Goal: Task Accomplishment & Management: Manage account settings

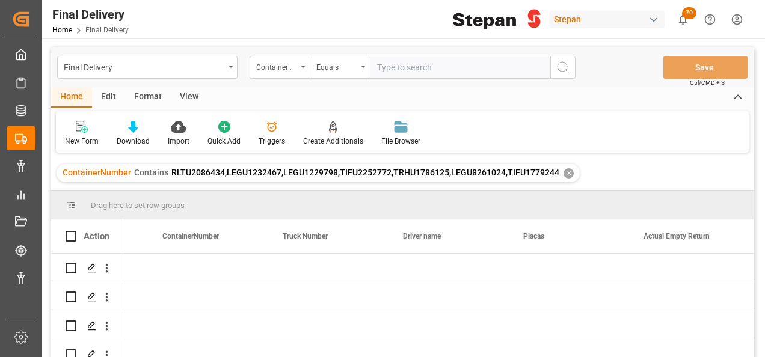
scroll to position [0, 2260]
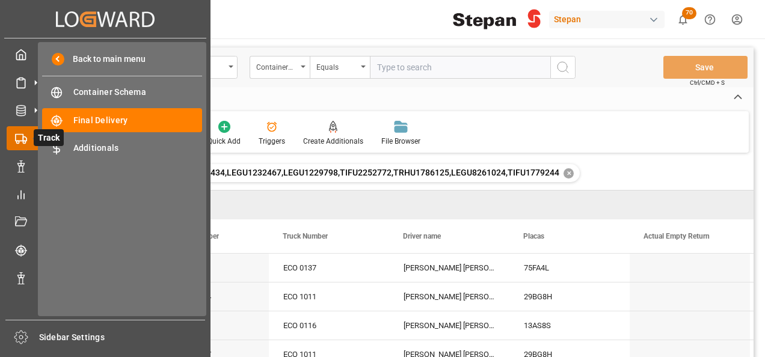
click at [22, 135] on icon at bounding box center [21, 139] width 12 height 12
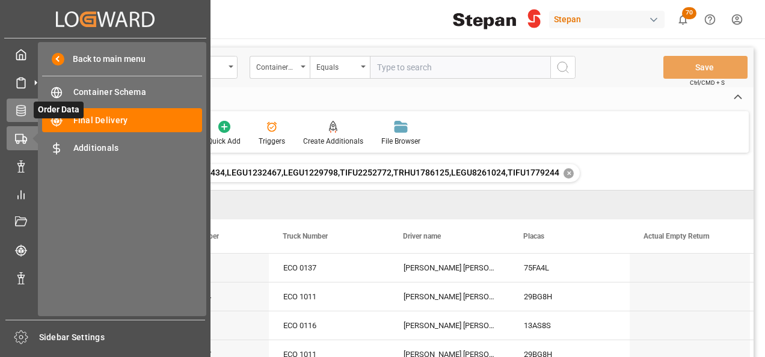
click at [28, 112] on div "Order Data Order Data" at bounding box center [105, 110] width 197 height 23
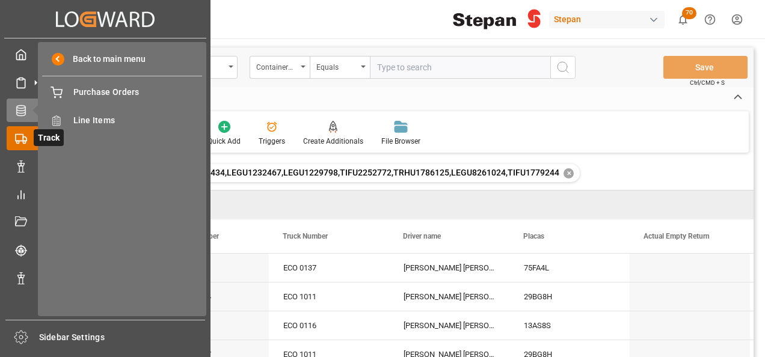
click at [23, 135] on rect at bounding box center [19, 137] width 7 height 7
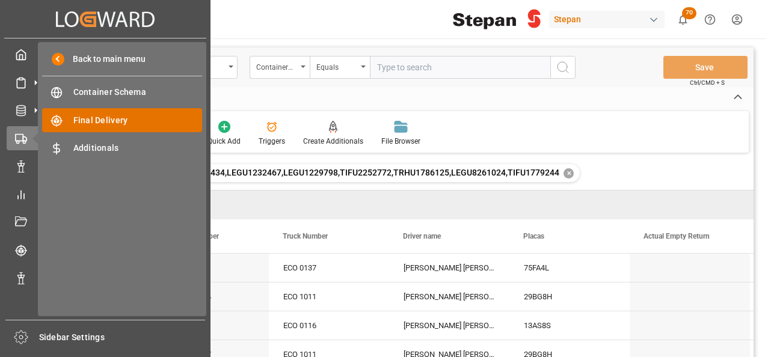
click at [97, 120] on span "Final Delivery" at bounding box center [137, 120] width 129 height 13
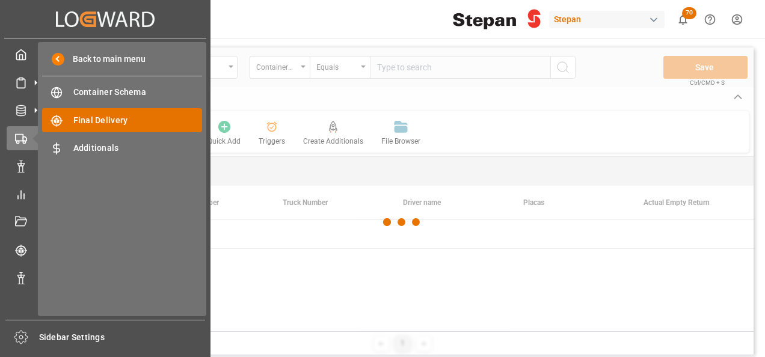
click at [97, 118] on span "Final Delivery" at bounding box center [137, 120] width 129 height 13
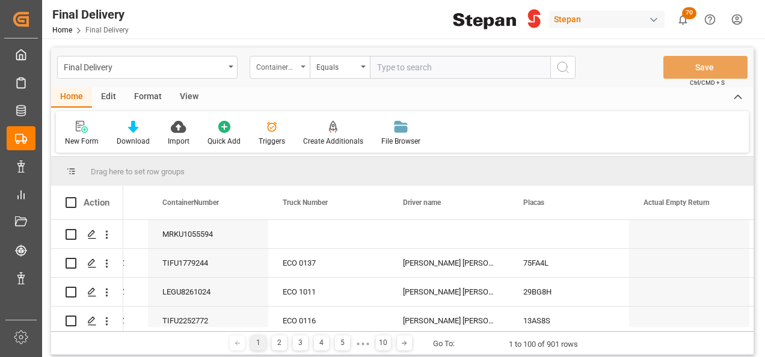
click at [294, 63] on div "ContainerNumber" at bounding box center [276, 66] width 41 height 14
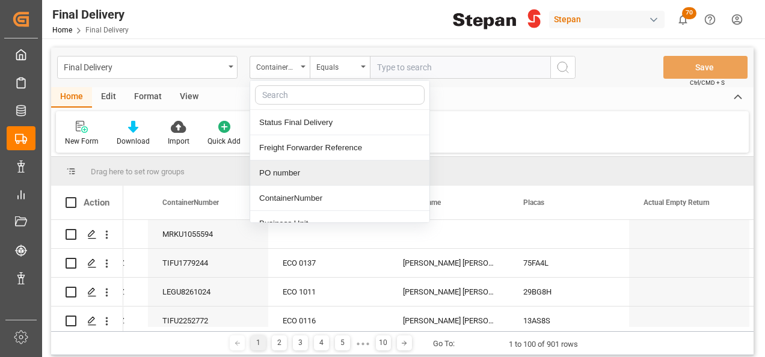
click at [285, 173] on div "PO number" at bounding box center [339, 173] width 179 height 25
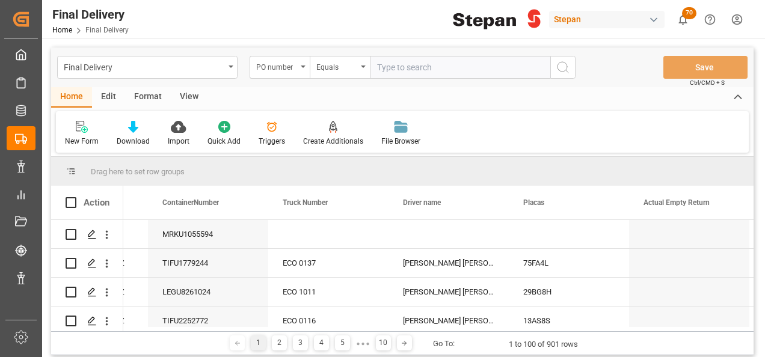
click at [406, 75] on input "text" at bounding box center [460, 67] width 180 height 23
paste input "4501468583"
type input "4501468583"
click at [561, 65] on icon "search button" at bounding box center [562, 67] width 14 height 14
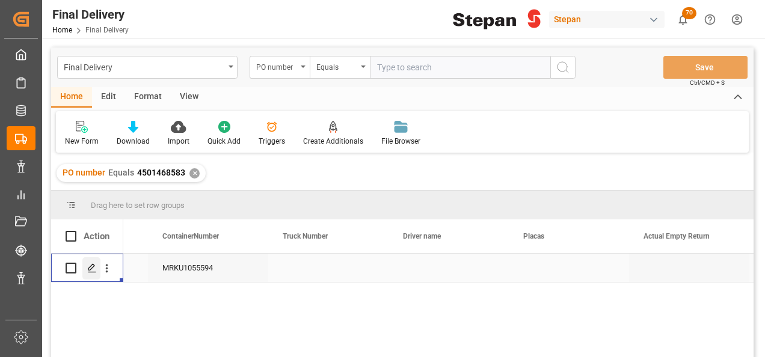
click at [92, 268] on polygon "Press SPACE to select this row." at bounding box center [91, 268] width 6 height 6
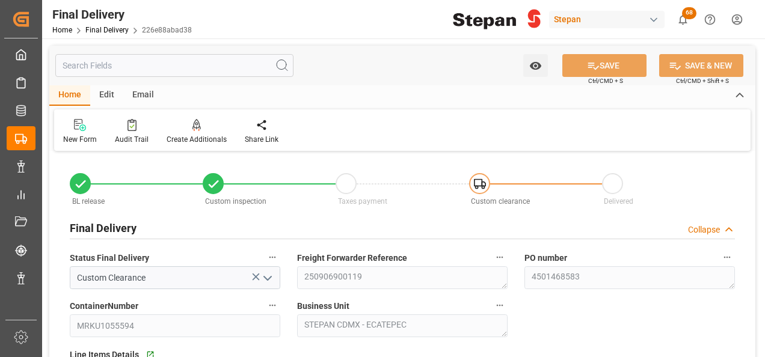
type input "[DATE]"
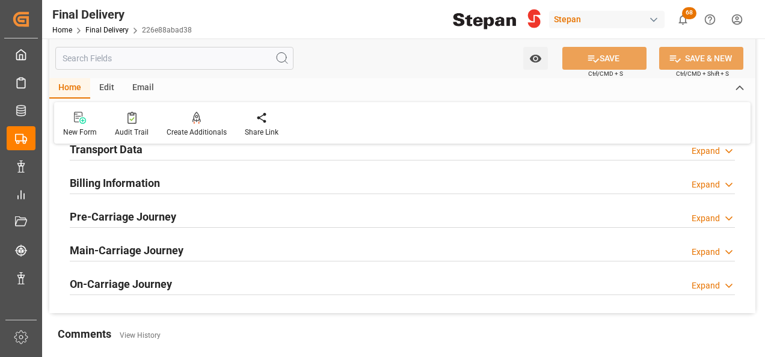
scroll to position [421, 0]
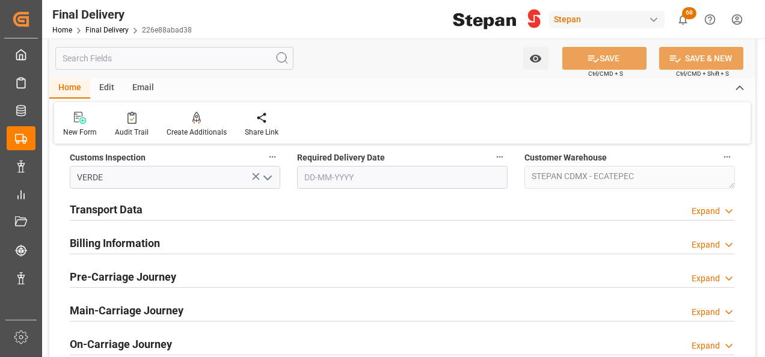
click at [116, 206] on h2 "Transport Data" at bounding box center [106, 209] width 73 height 16
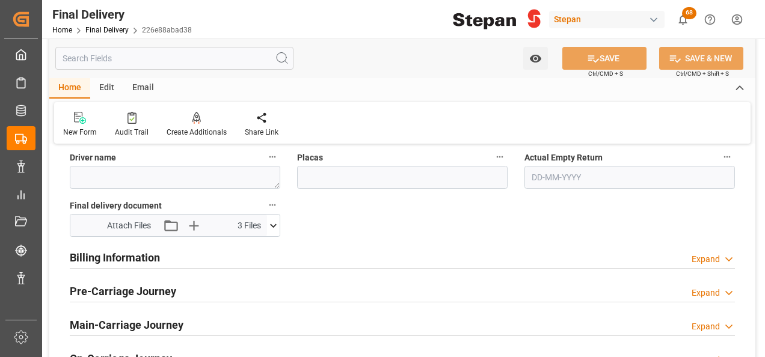
scroll to position [601, 0]
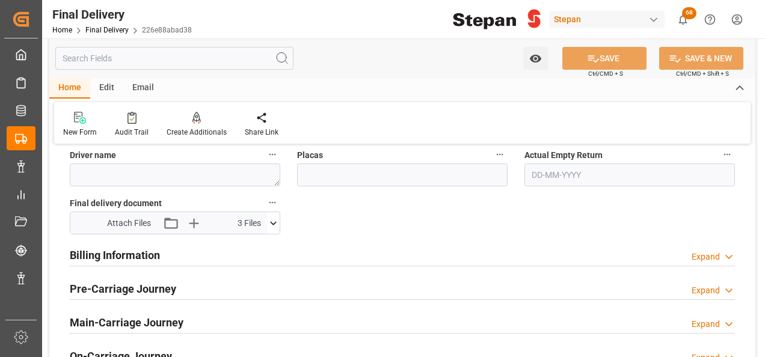
click at [273, 220] on icon at bounding box center [273, 223] width 13 height 13
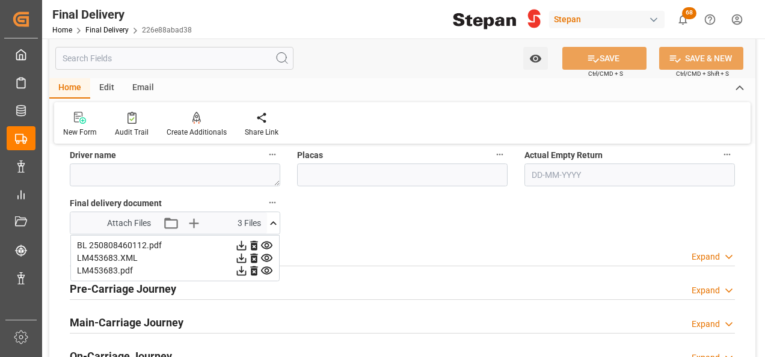
click at [252, 255] on icon at bounding box center [253, 259] width 7 height 10
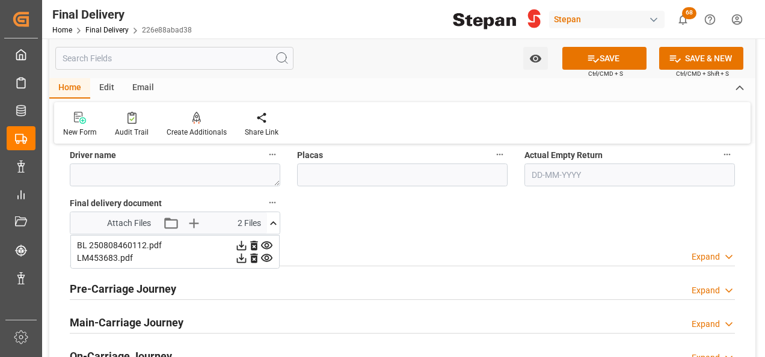
click at [254, 258] on icon at bounding box center [254, 258] width 13 height 13
click at [255, 244] on icon at bounding box center [254, 245] width 13 height 13
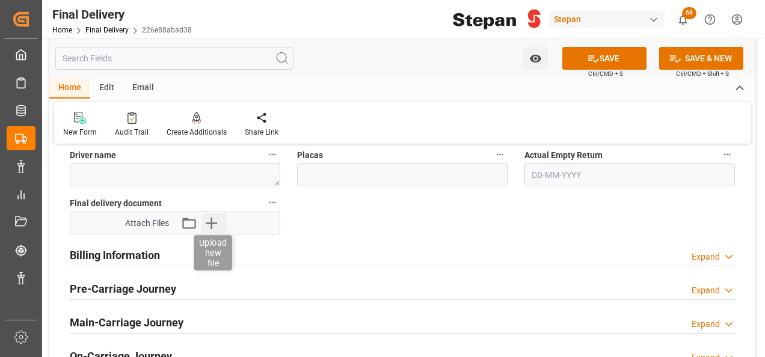
click at [213, 221] on icon "button" at bounding box center [211, 223] width 11 height 11
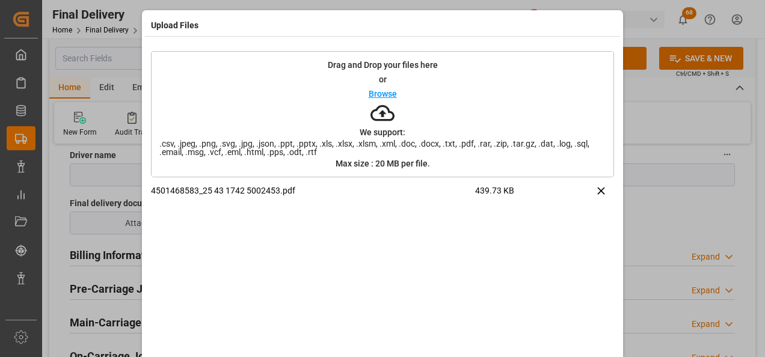
scroll to position [47, 0]
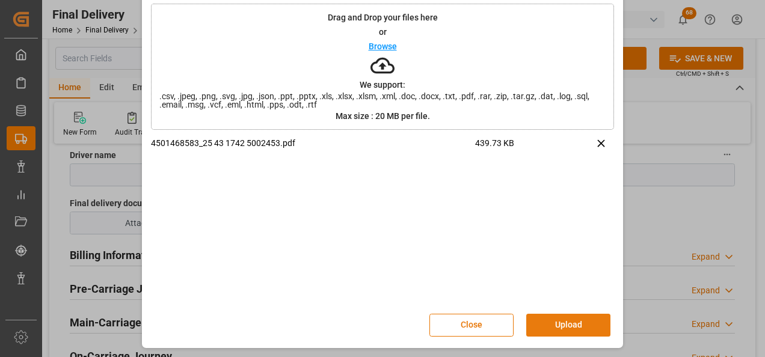
click at [551, 316] on button "Upload" at bounding box center [568, 325] width 84 height 23
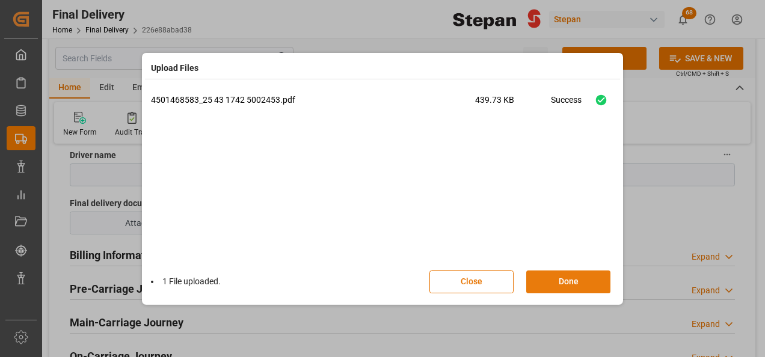
click at [567, 282] on button "Done" at bounding box center [568, 282] width 84 height 23
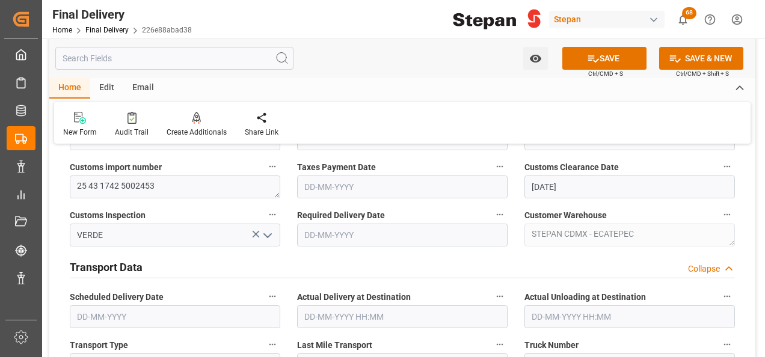
scroll to position [301, 0]
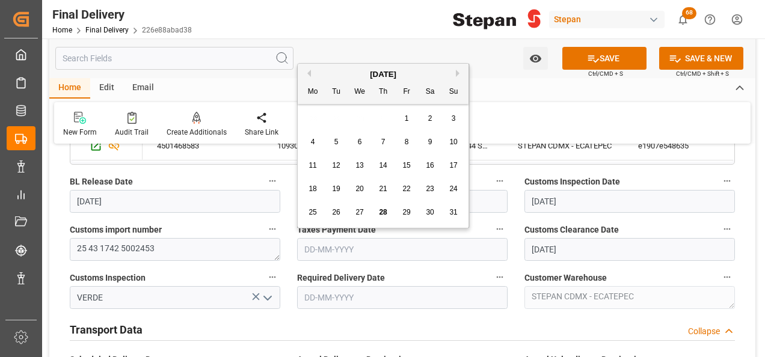
click at [343, 240] on input "text" at bounding box center [402, 249] width 210 height 23
click at [347, 75] on div "[DATE]" at bounding box center [383, 75] width 171 height 12
click at [386, 214] on span "28" at bounding box center [383, 212] width 8 height 8
type input "[DATE]"
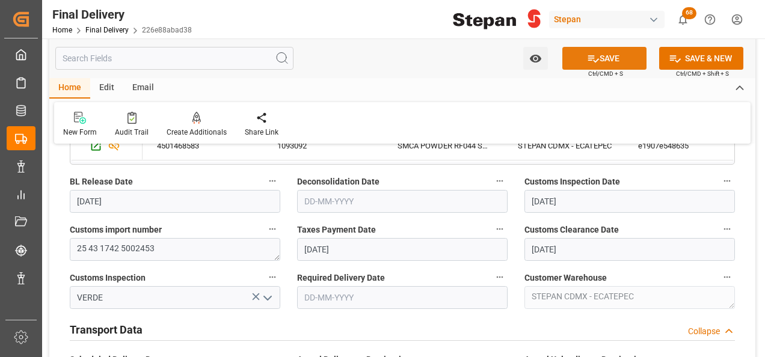
click at [580, 57] on button "SAVE" at bounding box center [604, 58] width 84 height 23
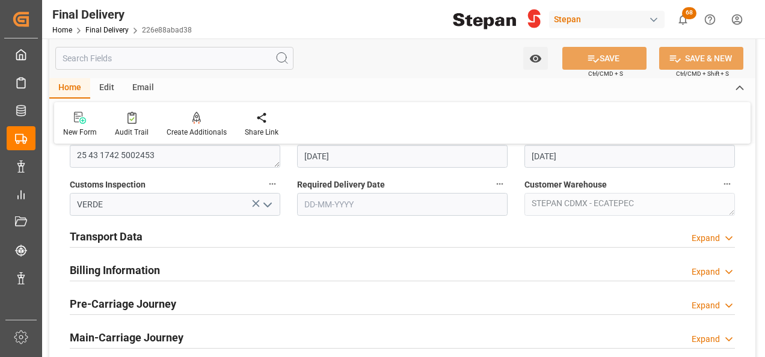
scroll to position [421, 0]
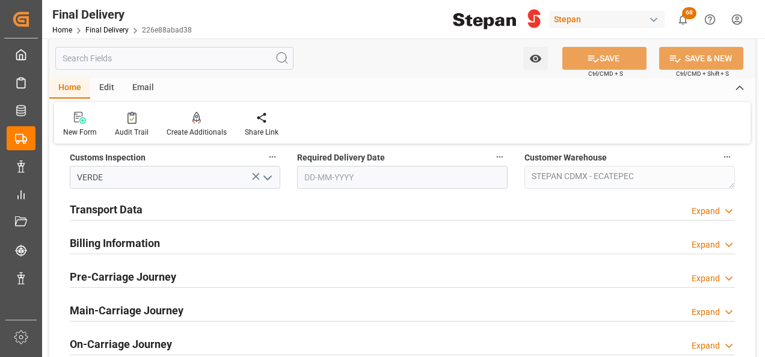
click at [125, 235] on h2 "Billing Information" at bounding box center [115, 243] width 90 height 16
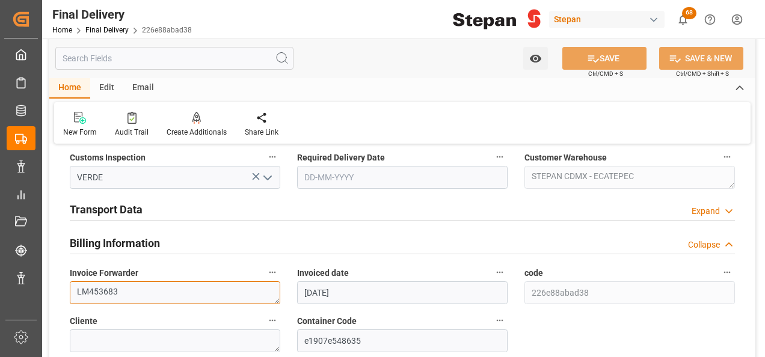
drag, startPoint x: 129, startPoint y: 289, endPoint x: 62, endPoint y: 290, distance: 66.8
click at [62, 290] on div "Invoice Forwarder LM453683" at bounding box center [174, 284] width 227 height 48
click at [119, 211] on h2 "Transport Data" at bounding box center [106, 209] width 73 height 16
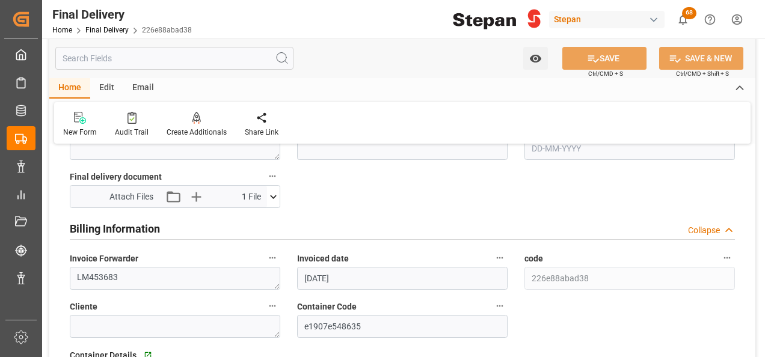
scroll to position [661, 0]
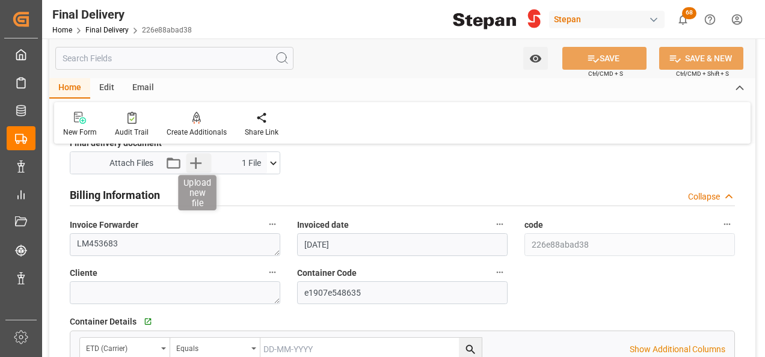
click at [196, 158] on icon "button" at bounding box center [195, 162] width 19 height 19
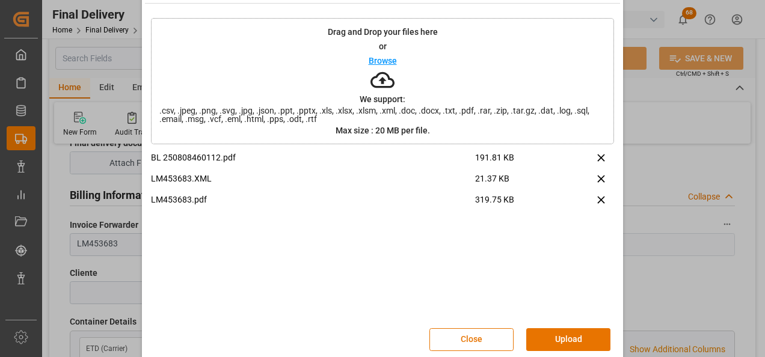
scroll to position [47, 0]
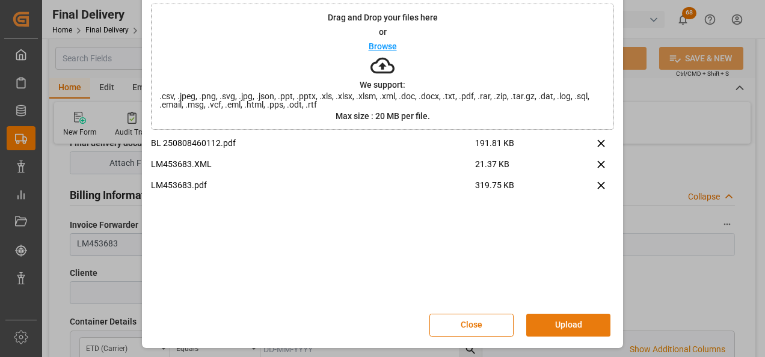
click at [559, 327] on button "Upload" at bounding box center [568, 325] width 84 height 23
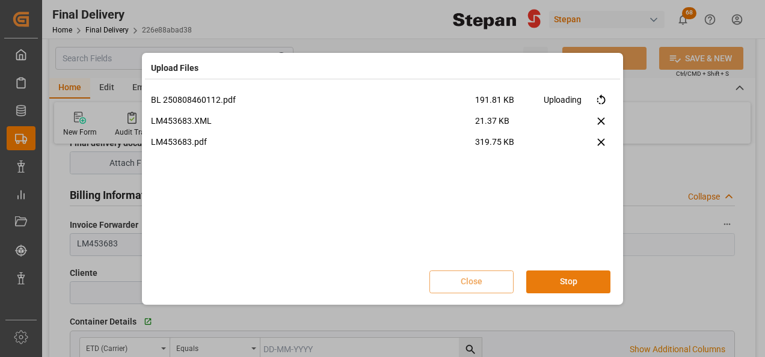
scroll to position [0, 0]
click at [558, 283] on button "Done" at bounding box center [568, 282] width 84 height 23
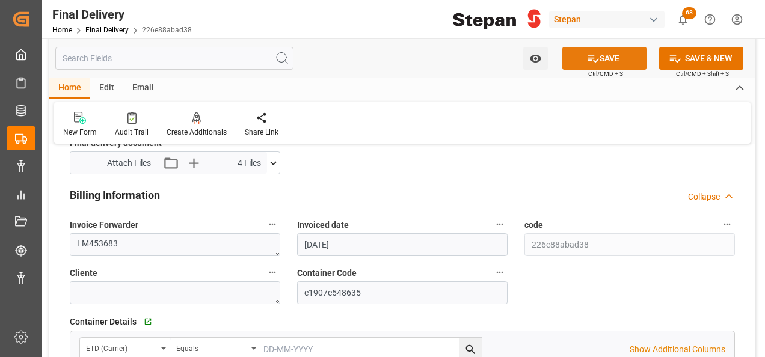
click at [602, 56] on button "SAVE" at bounding box center [604, 58] width 84 height 23
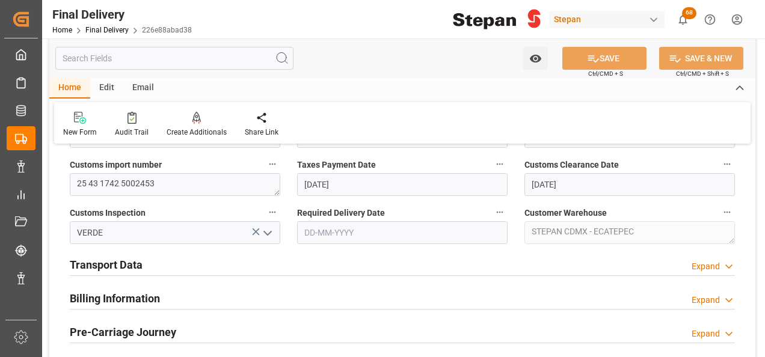
scroll to position [289, 0]
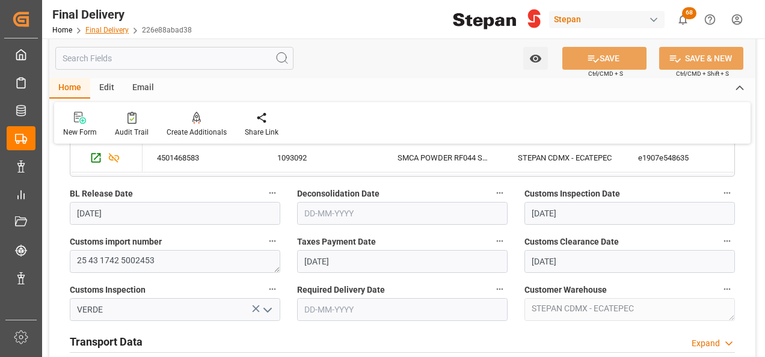
click at [93, 29] on link "Final Delivery" at bounding box center [106, 30] width 43 height 8
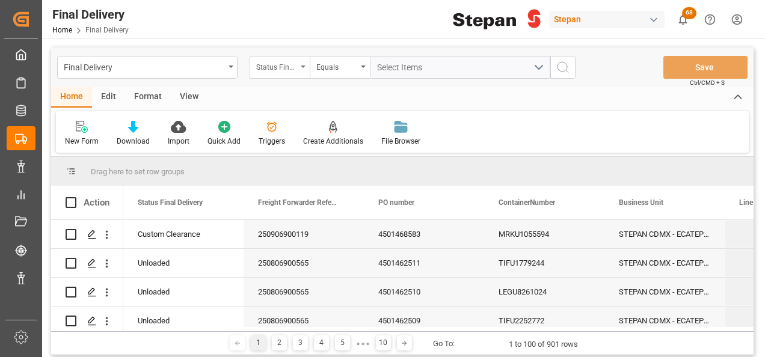
click at [270, 57] on div "Status Final Delivery" at bounding box center [279, 67] width 60 height 23
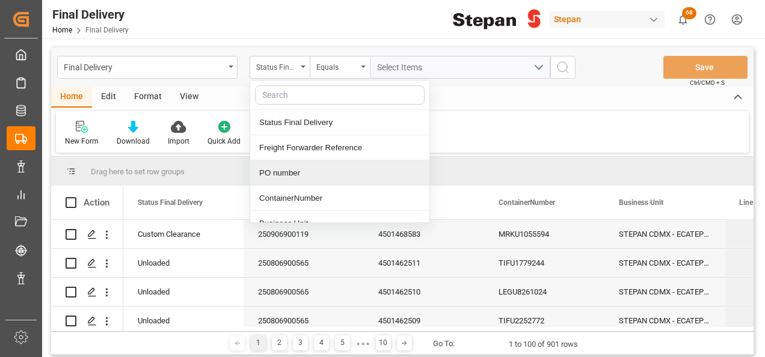
click at [280, 170] on div "PO number" at bounding box center [339, 173] width 179 height 25
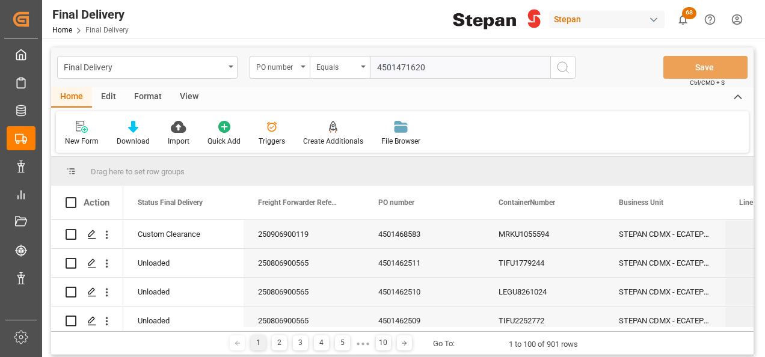
type input "4501471620"
click at [564, 69] on icon "search button" at bounding box center [562, 67] width 14 height 14
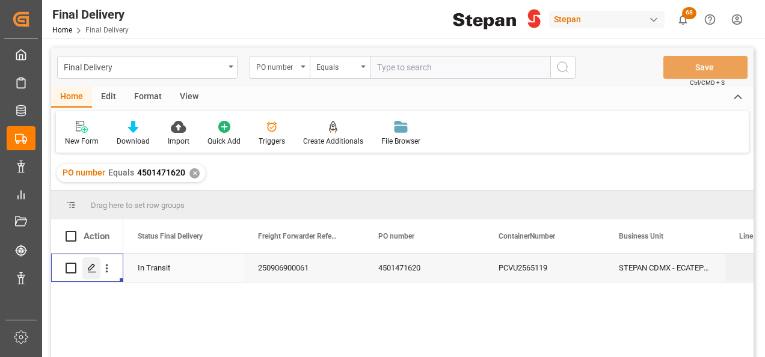
click at [88, 272] on icon "Press SPACE to select this row." at bounding box center [92, 268] width 10 height 10
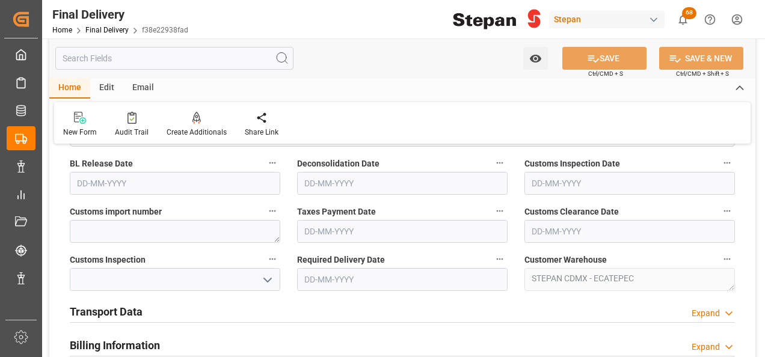
scroll to position [301, 0]
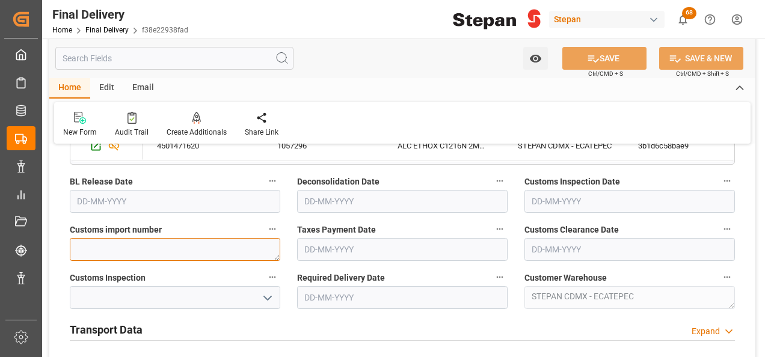
click at [168, 248] on textarea at bounding box center [175, 249] width 210 height 23
paste textarea "25 43 1742 5002441"
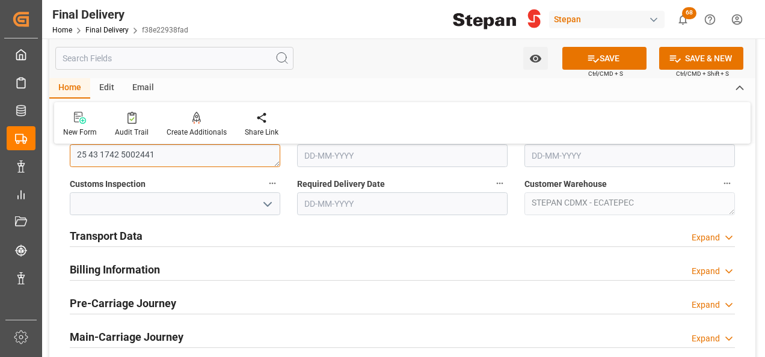
scroll to position [421, 0]
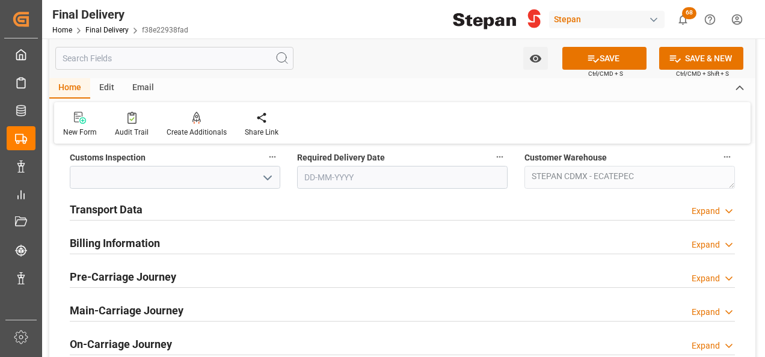
type textarea "25 43 1742 5002441"
click at [142, 210] on h2 "Transport Data" at bounding box center [106, 209] width 73 height 16
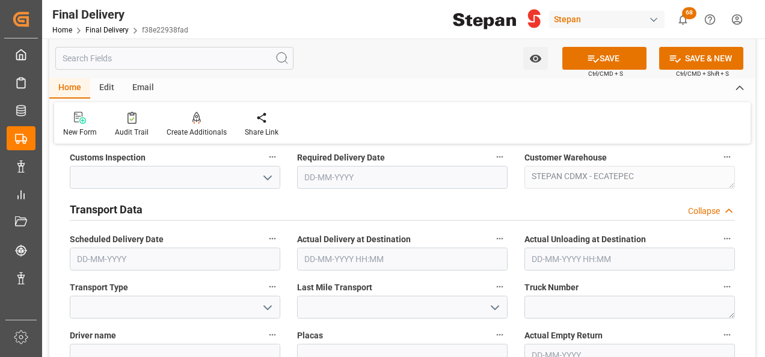
scroll to position [601, 0]
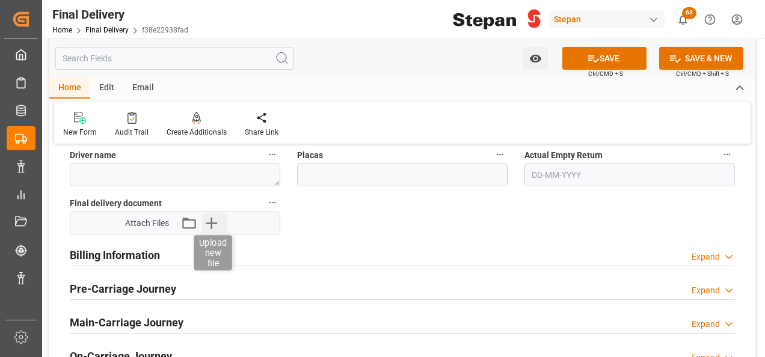
click at [209, 221] on icon "button" at bounding box center [211, 222] width 19 height 19
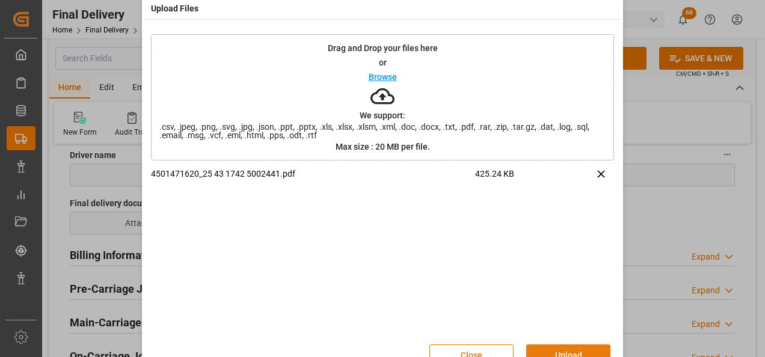
scroll to position [47, 0]
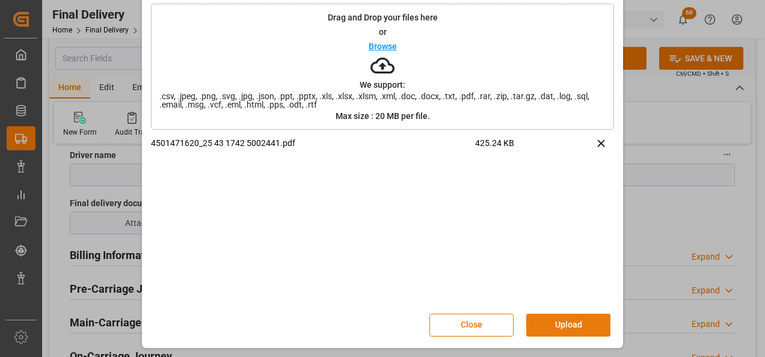
click at [572, 322] on button "Upload" at bounding box center [568, 325] width 84 height 23
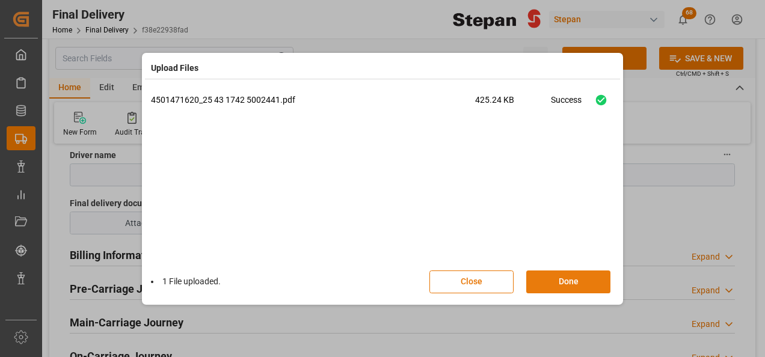
click at [571, 285] on button "Done" at bounding box center [568, 282] width 84 height 23
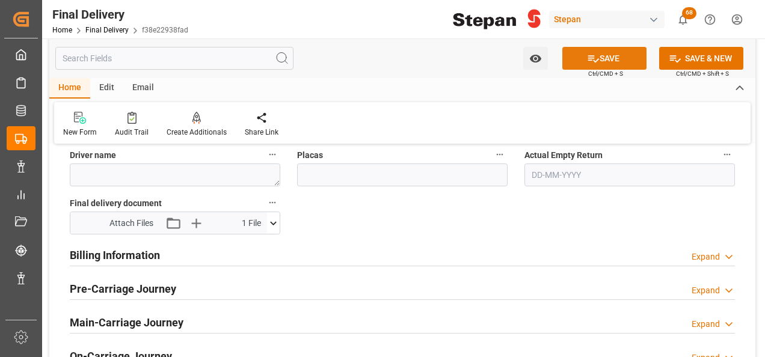
click at [603, 57] on button "SAVE" at bounding box center [604, 58] width 84 height 23
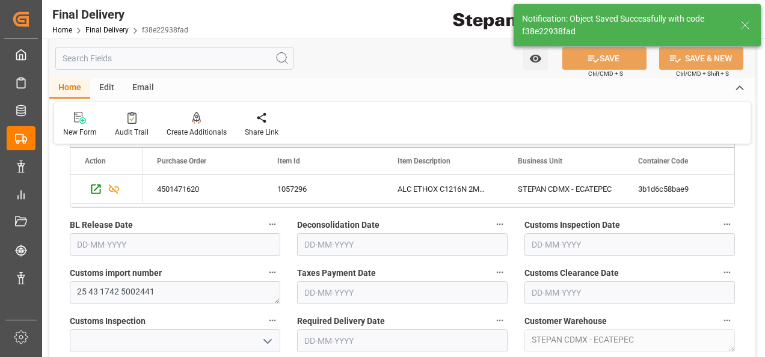
scroll to position [240, 0]
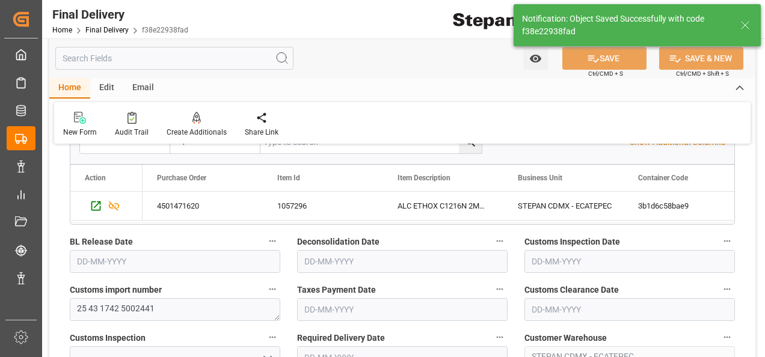
click at [331, 307] on input "text" at bounding box center [402, 309] width 210 height 23
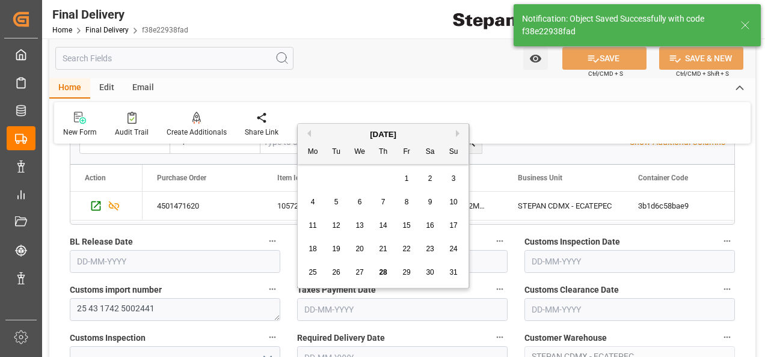
click at [338, 129] on div "[DATE]" at bounding box center [383, 135] width 171 height 12
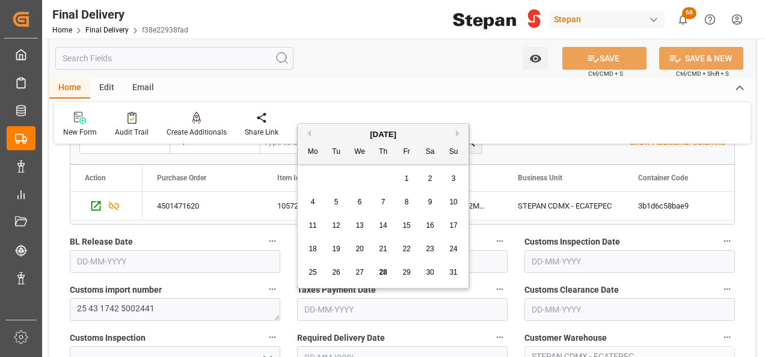
click at [386, 267] on div "28" at bounding box center [383, 273] width 15 height 14
type input "[DATE]"
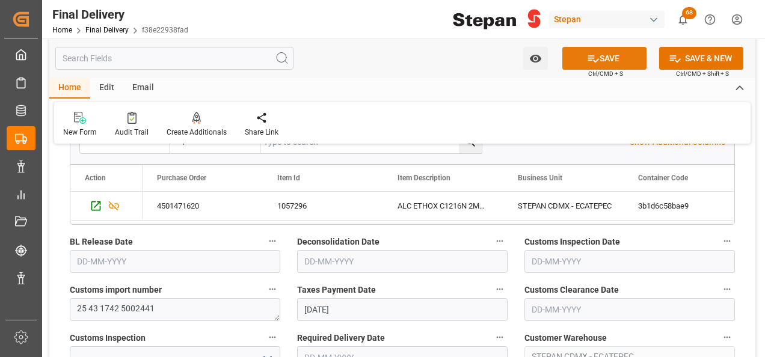
click at [600, 58] on button "SAVE" at bounding box center [604, 58] width 84 height 23
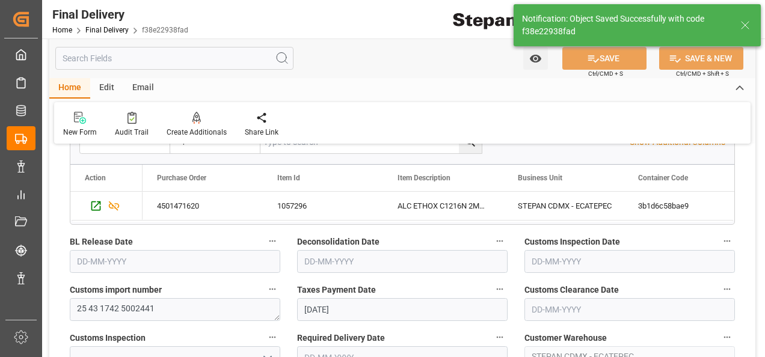
type input "Taxes paid"
click at [103, 25] on div "Home Final Delivery f38e22938fad" at bounding box center [120, 29] width 136 height 13
click at [93, 26] on link "Final Delivery" at bounding box center [106, 30] width 43 height 8
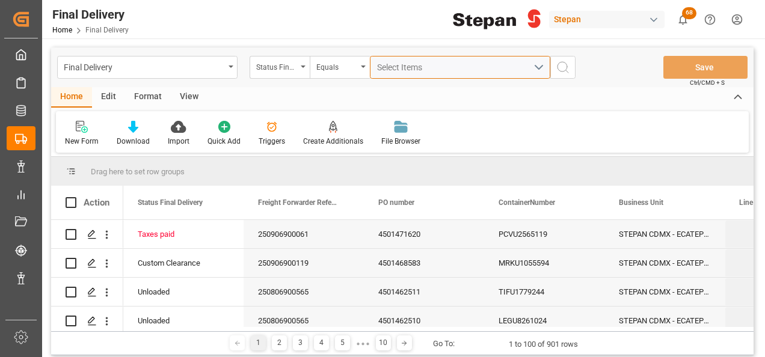
click at [385, 65] on span "Select Items" at bounding box center [402, 68] width 51 height 10
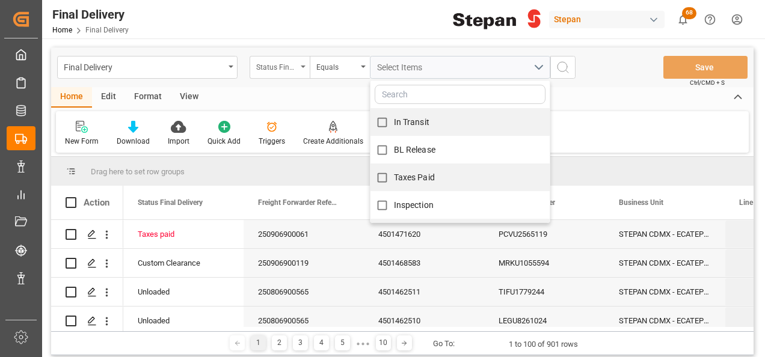
click at [308, 64] on div "Status Final Delivery" at bounding box center [279, 67] width 60 height 23
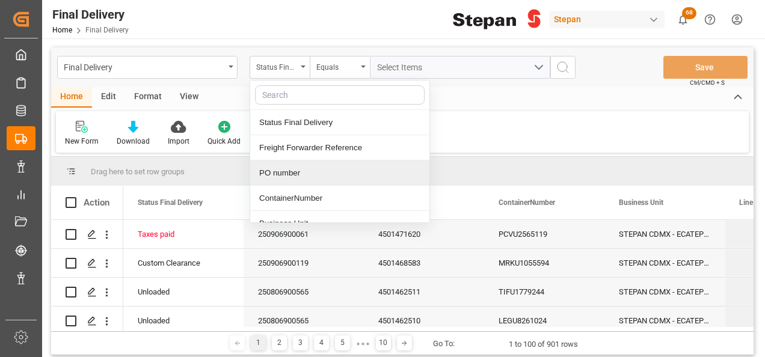
drag, startPoint x: 281, startPoint y: 167, endPoint x: 307, endPoint y: 156, distance: 28.3
click at [281, 168] on div "PO number" at bounding box center [339, 173] width 179 height 25
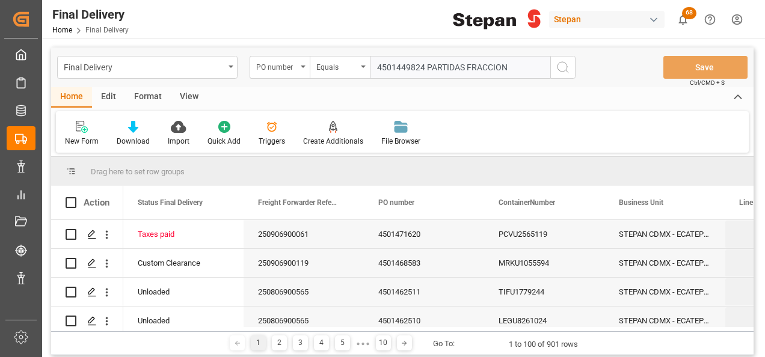
drag, startPoint x: 425, startPoint y: 66, endPoint x: 524, endPoint y: 66, distance: 99.2
click at [524, 66] on input "4501449824 PARTIDAS FRACCION" at bounding box center [460, 67] width 180 height 23
type input "4501449824"
click at [566, 67] on circle "search button" at bounding box center [562, 67] width 10 height 10
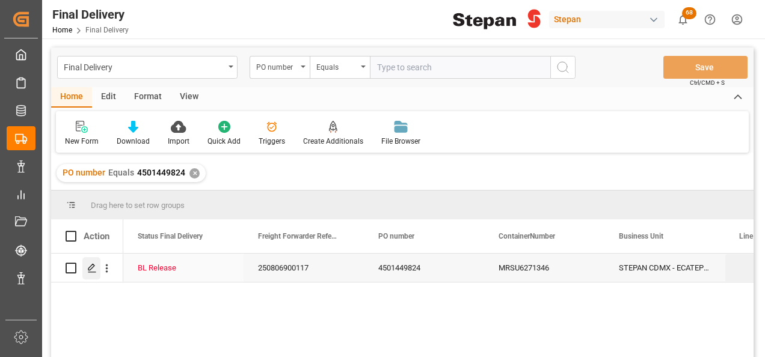
click at [88, 265] on icon "Press SPACE to select this row." at bounding box center [92, 268] width 10 height 10
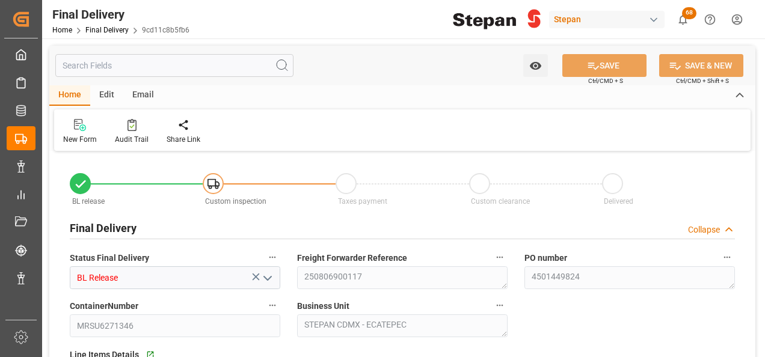
type input "[DATE]"
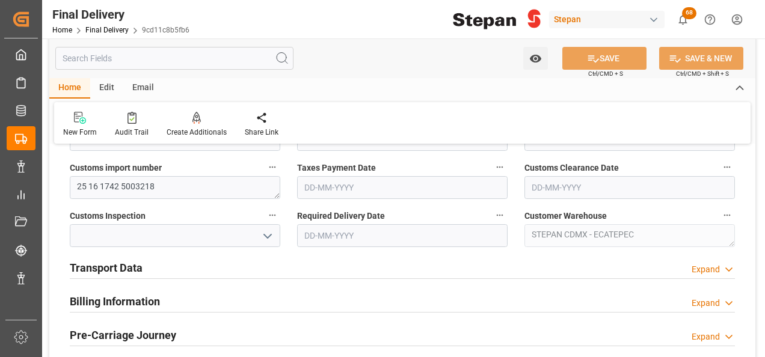
scroll to position [421, 0]
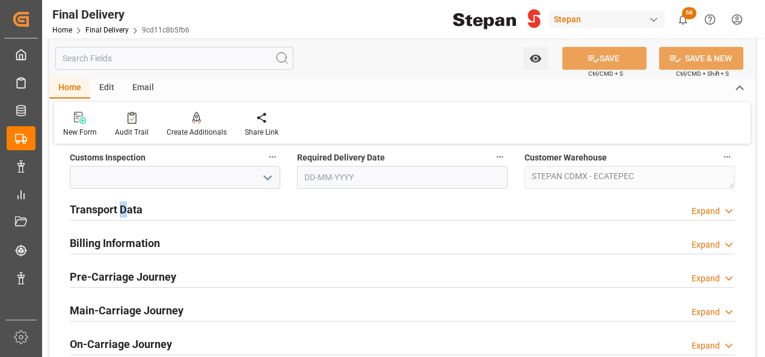
click at [123, 201] on h2 "Transport Data" at bounding box center [106, 209] width 73 height 16
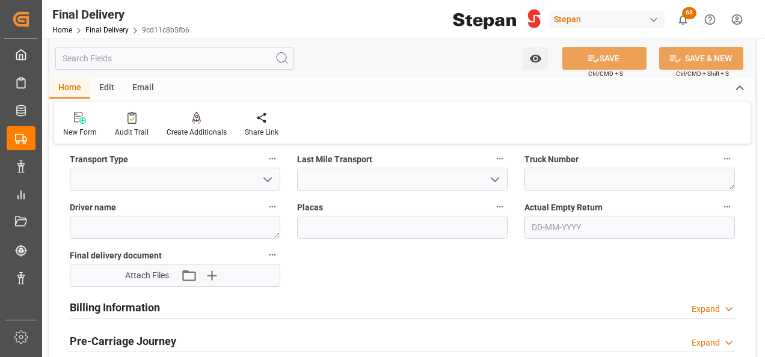
scroll to position [601, 0]
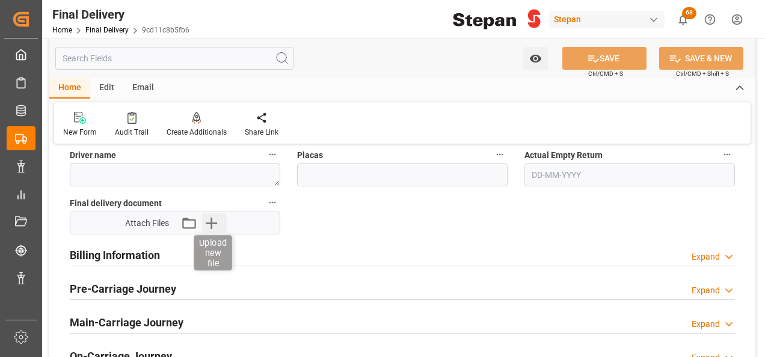
click at [216, 221] on icon "button" at bounding box center [211, 222] width 19 height 19
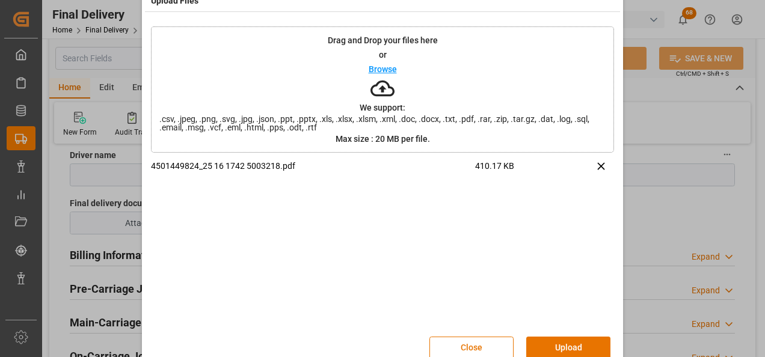
scroll to position [47, 0]
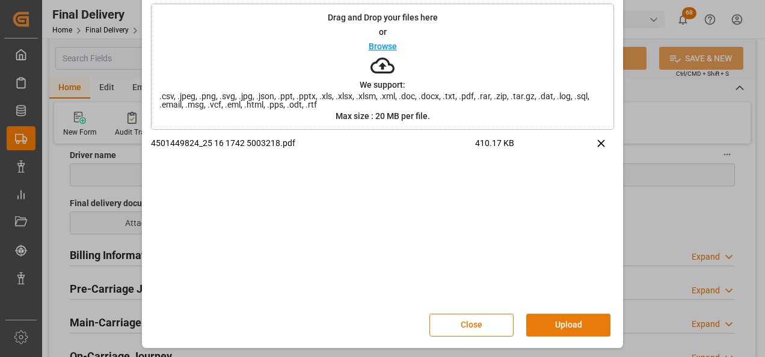
click at [584, 322] on button "Upload" at bounding box center [568, 325] width 84 height 23
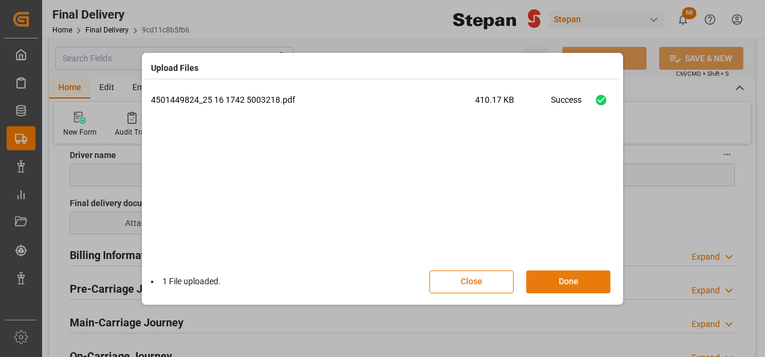
click at [561, 284] on button "Done" at bounding box center [568, 282] width 84 height 23
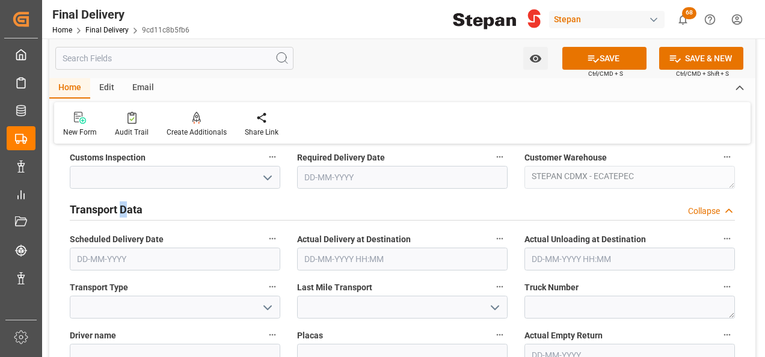
scroll to position [240, 0]
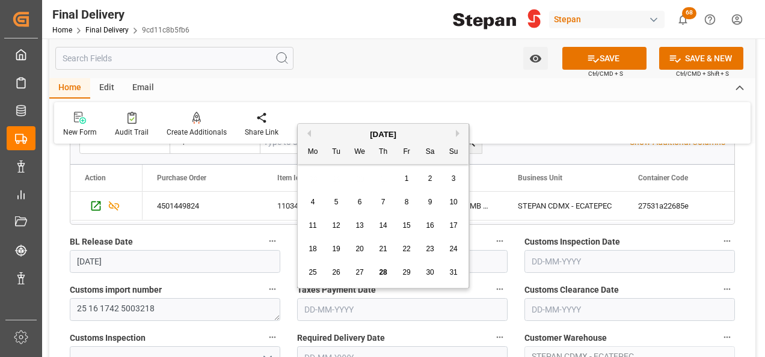
click at [316, 311] on input "text" at bounding box center [402, 309] width 210 height 23
click at [320, 134] on div "[DATE]" at bounding box center [383, 135] width 171 height 12
click at [380, 273] on span "28" at bounding box center [383, 272] width 8 height 8
type input "[DATE]"
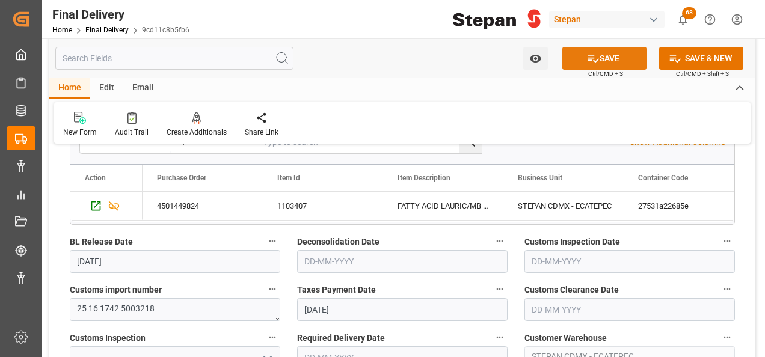
click at [605, 59] on button "SAVE" at bounding box center [604, 58] width 84 height 23
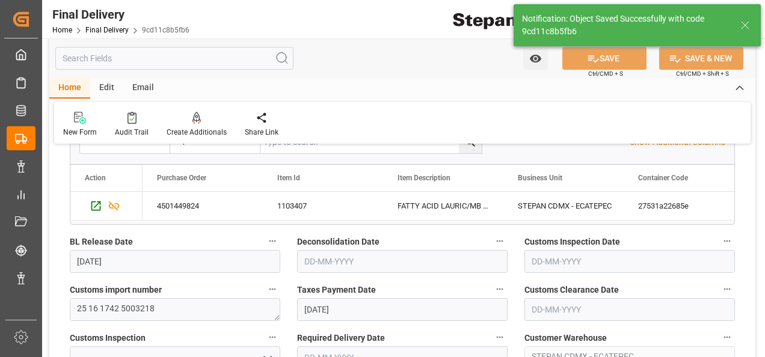
type input "Taxes paid"
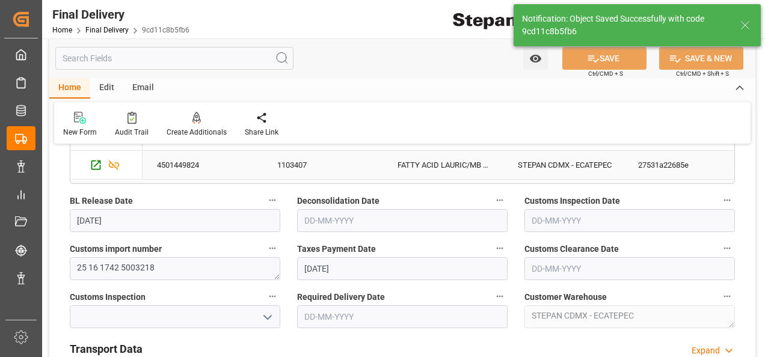
scroll to position [301, 0]
